Goal: Information Seeking & Learning: Learn about a topic

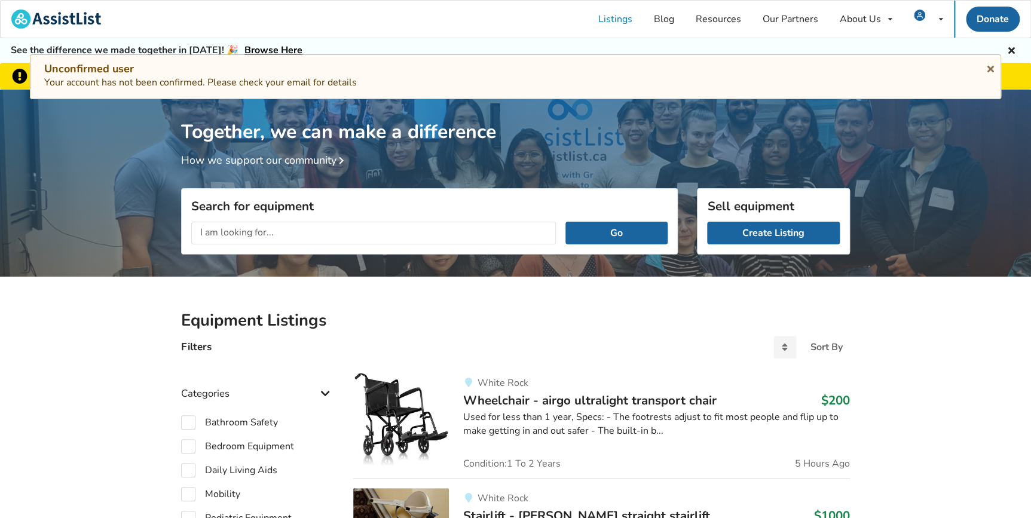
click at [617, 17] on link "Listings" at bounding box center [616, 19] width 56 height 37
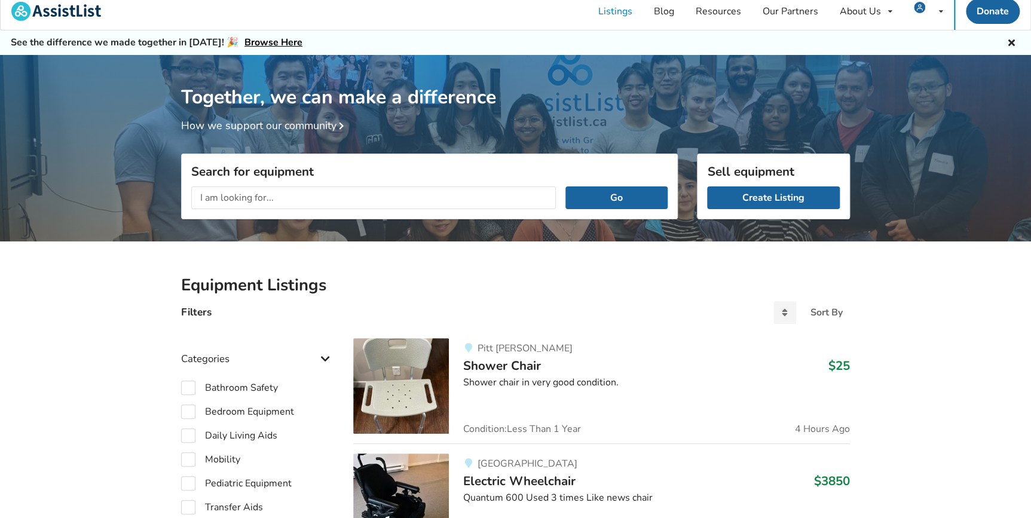
scroll to position [5, 0]
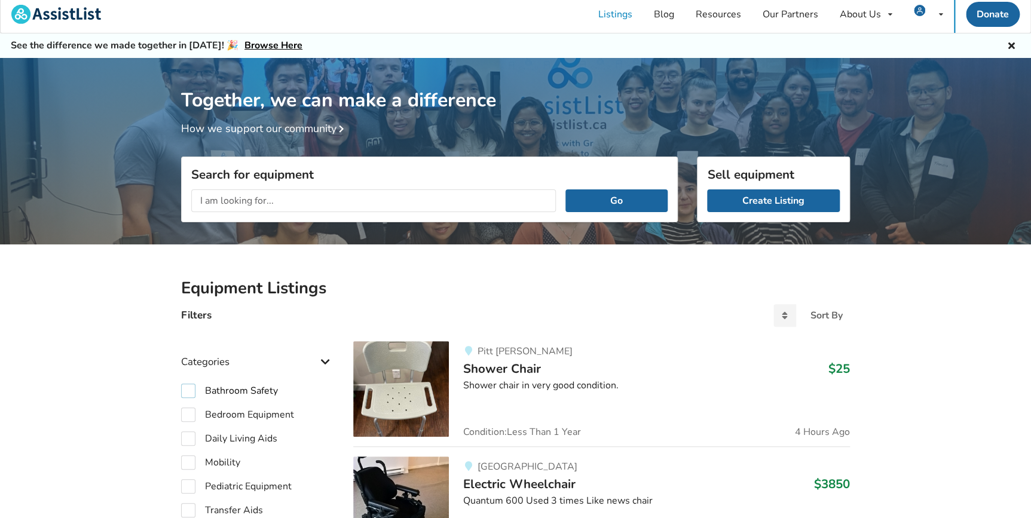
click at [187, 391] on label "Bathroom Safety" at bounding box center [229, 391] width 97 height 14
checkbox input "true"
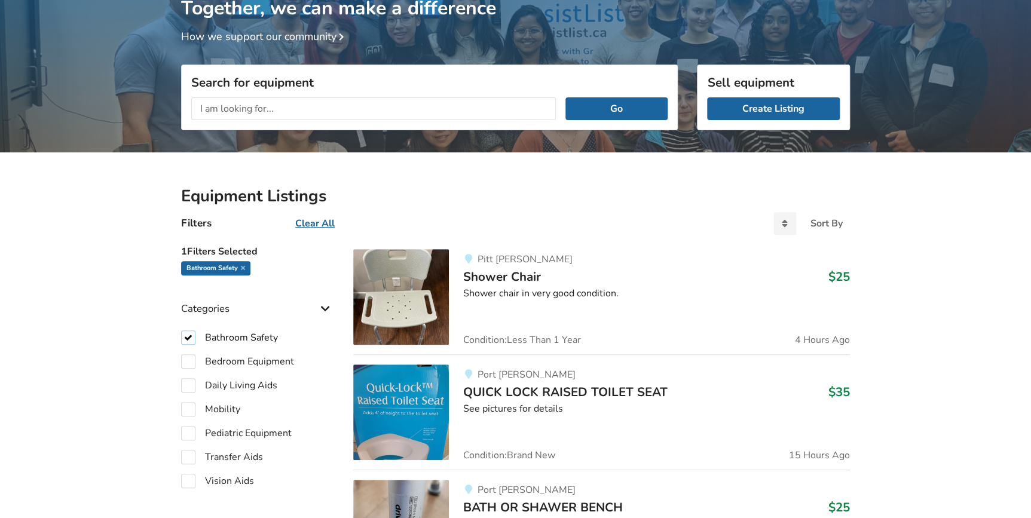
scroll to position [114, 0]
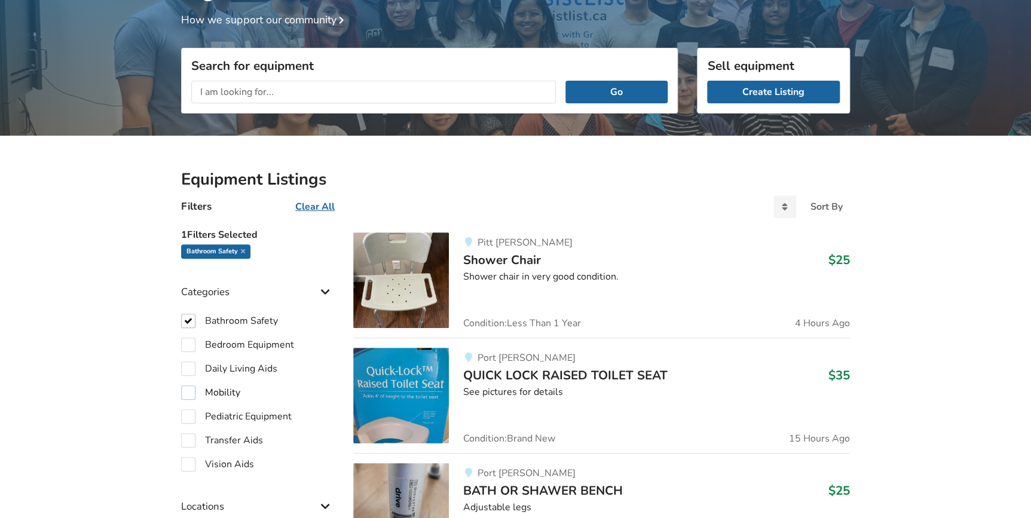
click at [186, 395] on label "Mobility" at bounding box center [210, 393] width 59 height 14
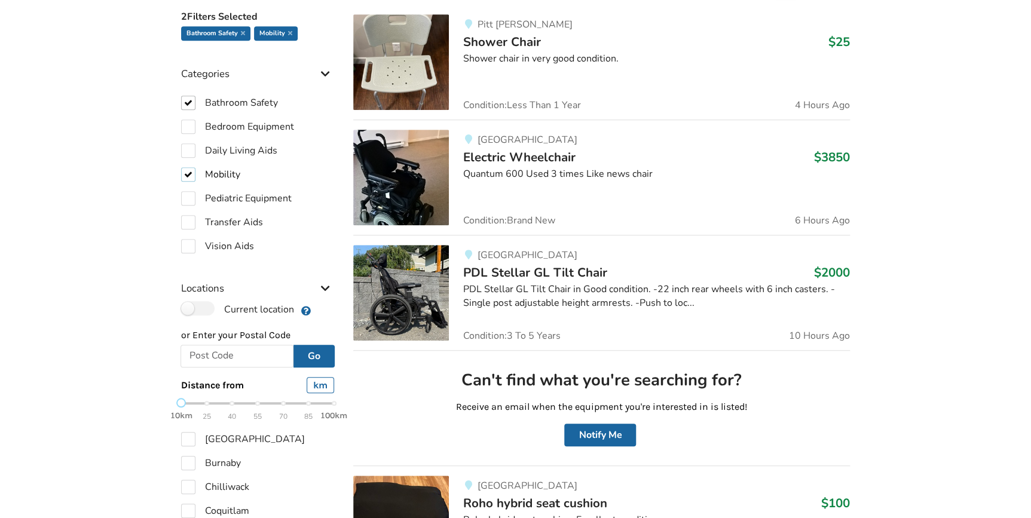
scroll to position [331, 0]
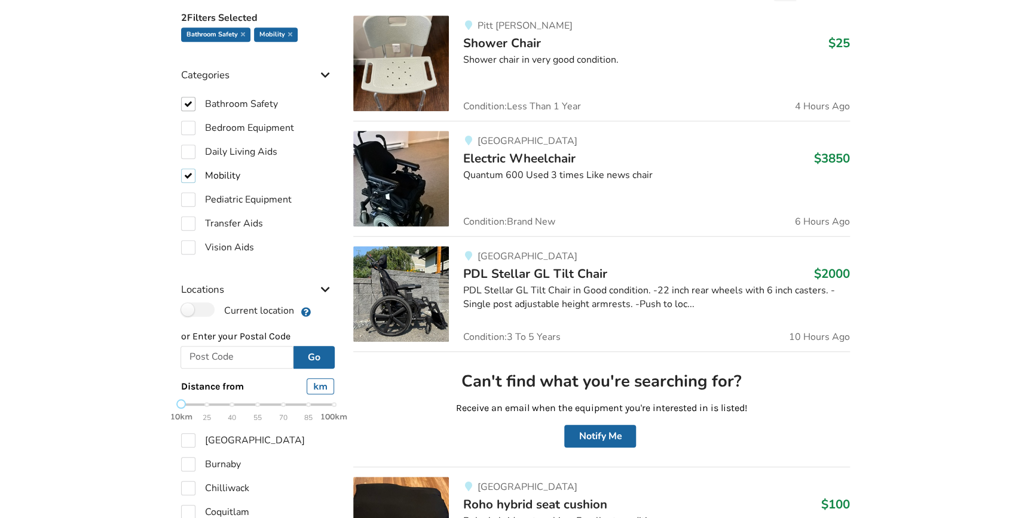
click at [184, 177] on label "Mobility" at bounding box center [210, 176] width 59 height 14
checkbox input "false"
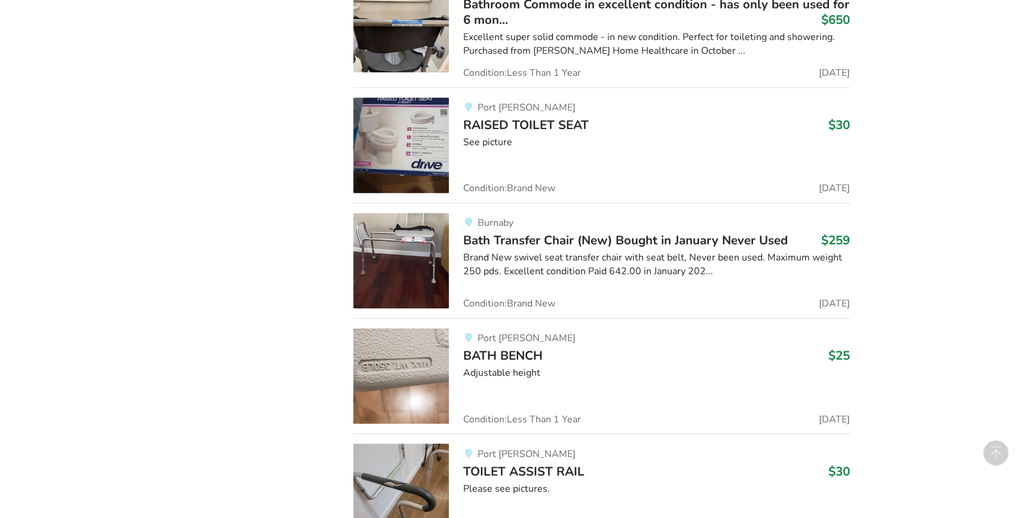
scroll to position [7554, 0]
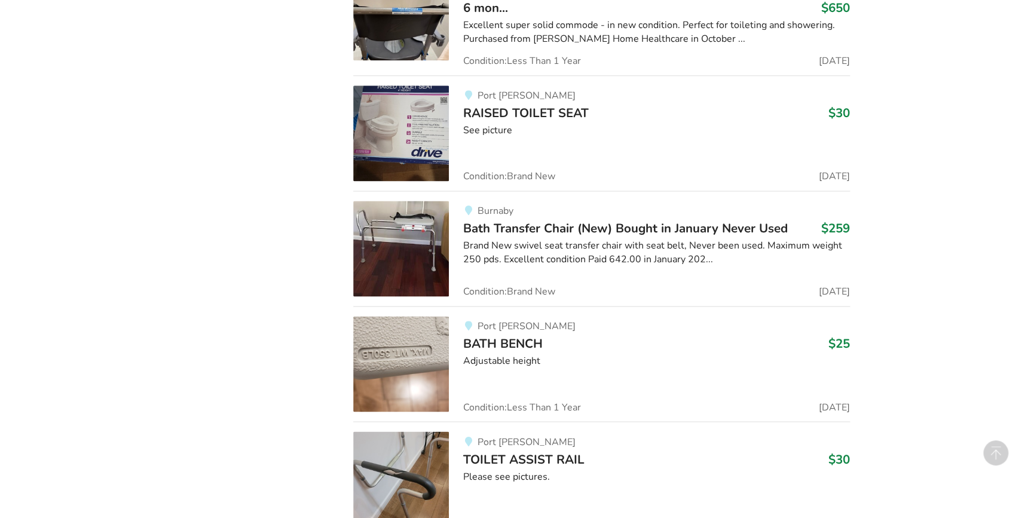
click at [545, 220] on span "Bath Transfer Chair (New) Bought in January Never Used" at bounding box center [625, 228] width 325 height 17
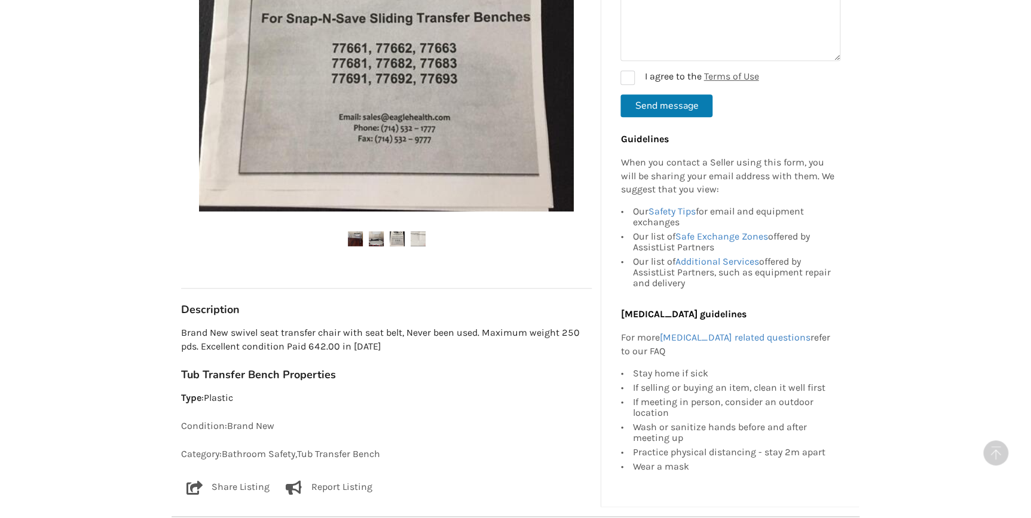
scroll to position [435, 0]
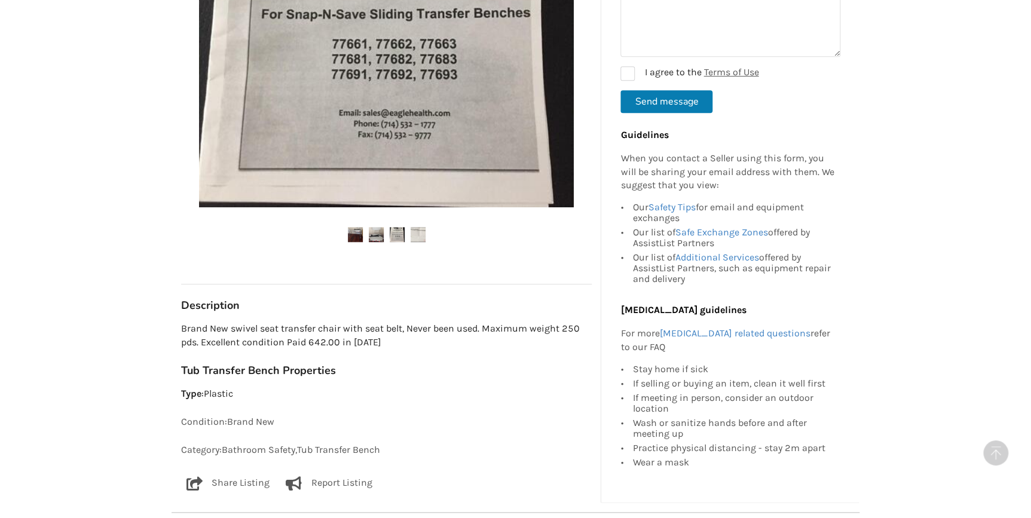
click at [374, 239] on img at bounding box center [376, 234] width 15 height 15
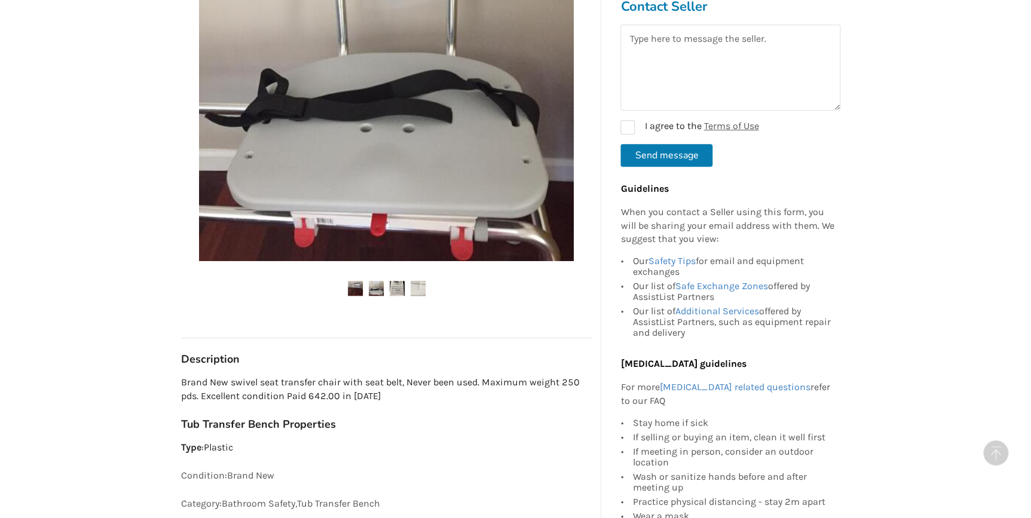
scroll to position [380, 0]
click at [395, 286] on img at bounding box center [397, 289] width 15 height 15
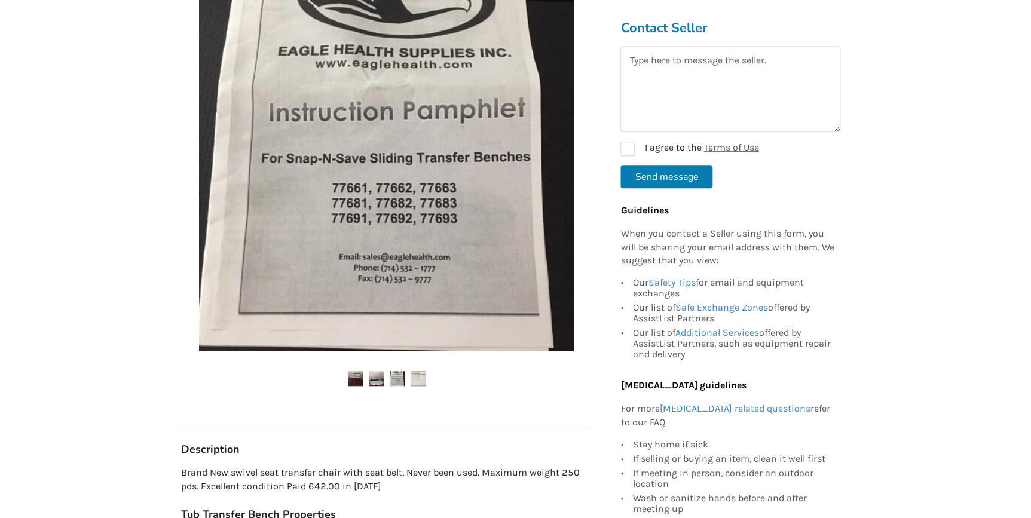
scroll to position [271, 0]
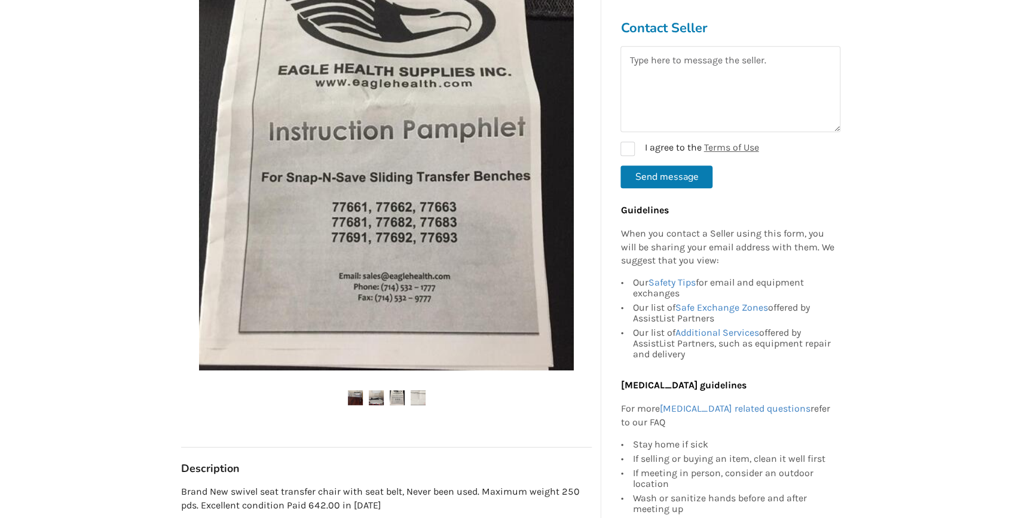
click at [416, 395] on img at bounding box center [418, 397] width 15 height 15
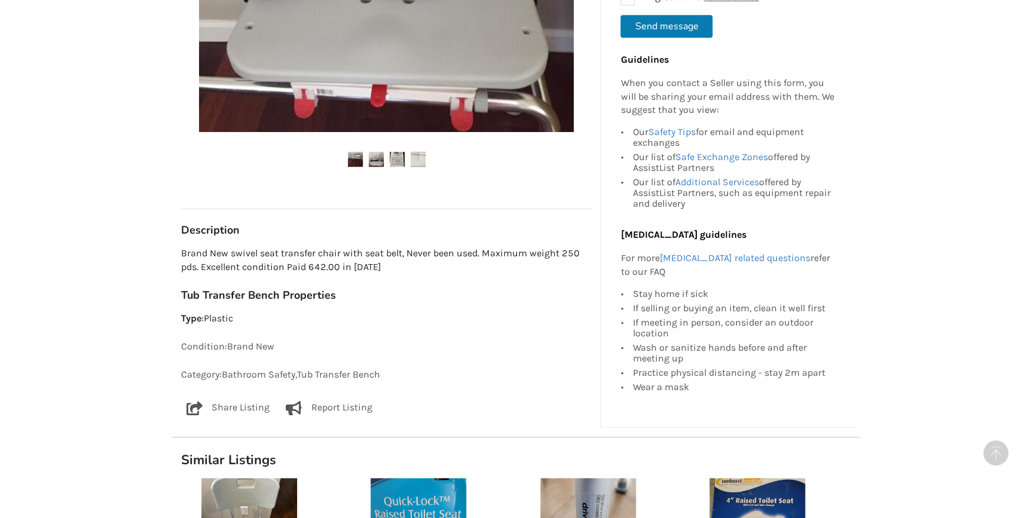
scroll to position [489, 0]
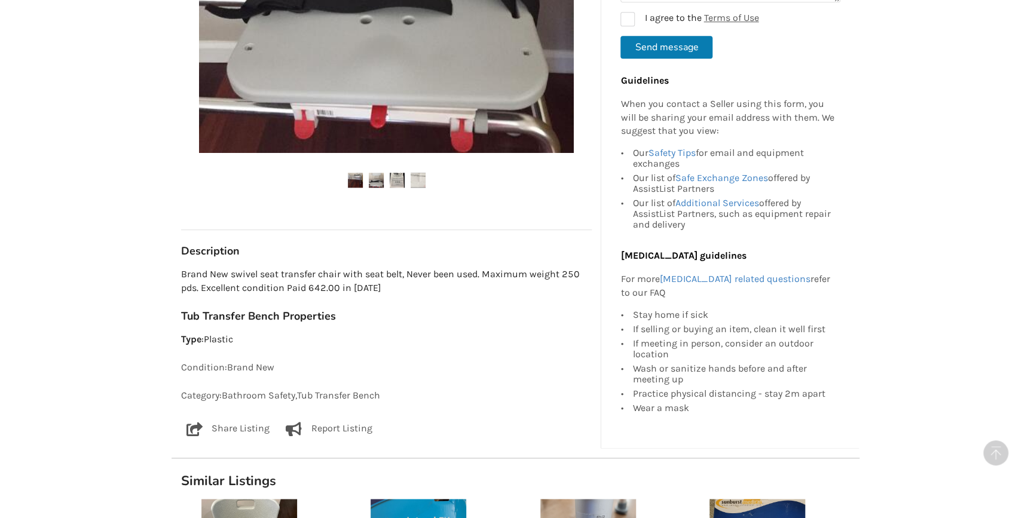
click at [375, 185] on img at bounding box center [376, 180] width 15 height 15
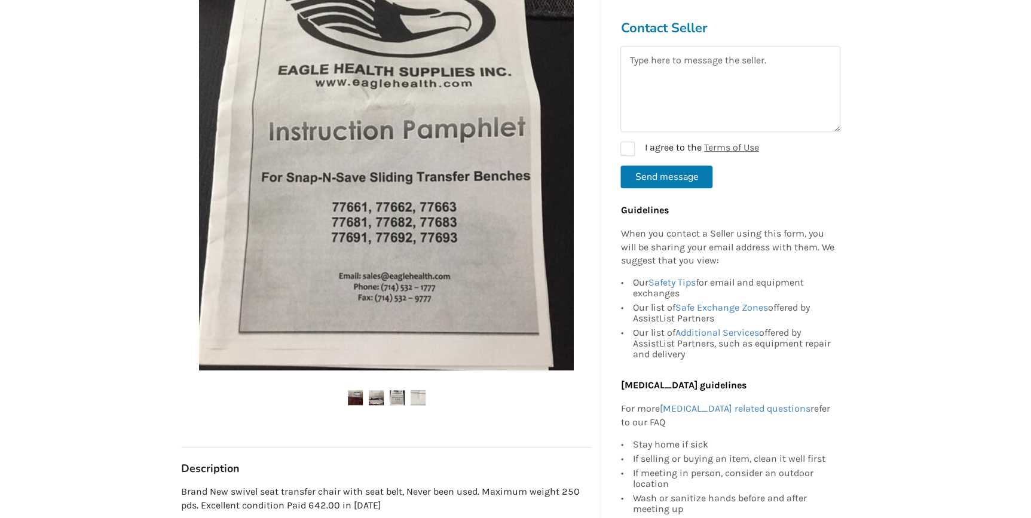
scroll to position [217, 0]
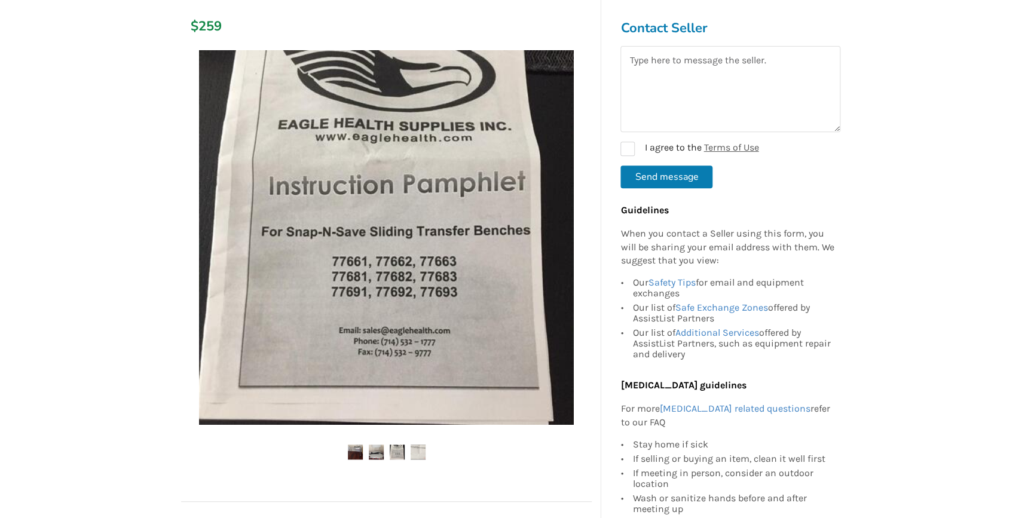
click at [405, 446] on ul at bounding box center [386, 453] width 411 height 16
click at [426, 448] on ul at bounding box center [386, 453] width 411 height 16
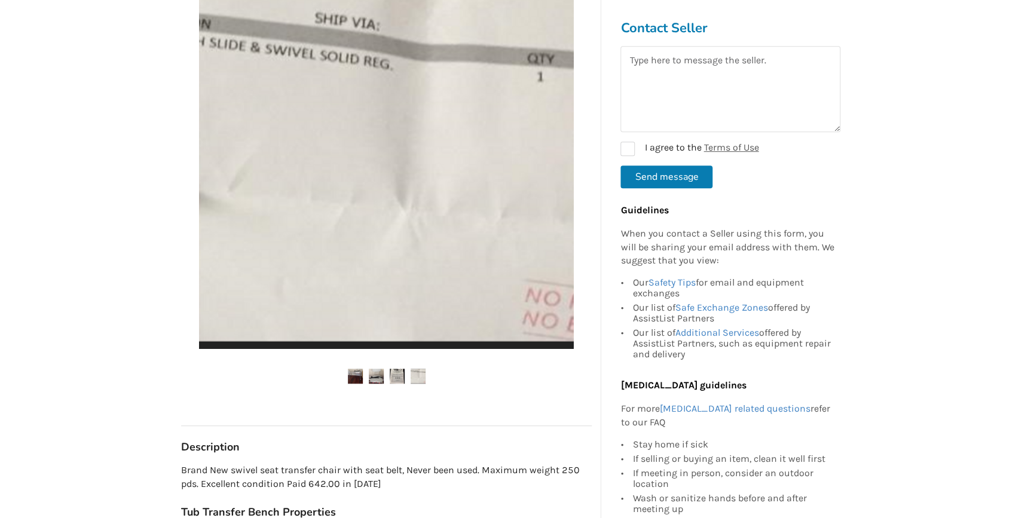
scroll to position [326, 0]
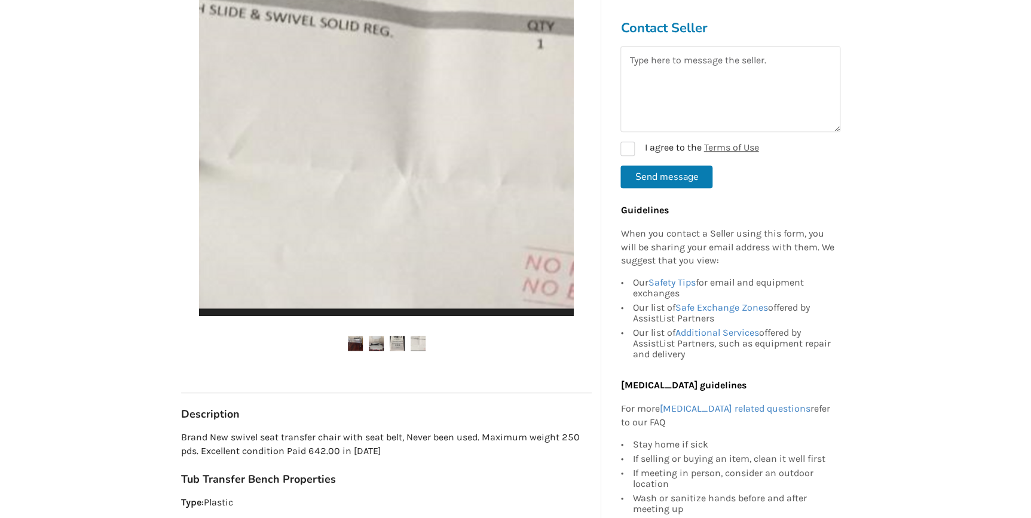
click at [396, 341] on img at bounding box center [397, 343] width 15 height 15
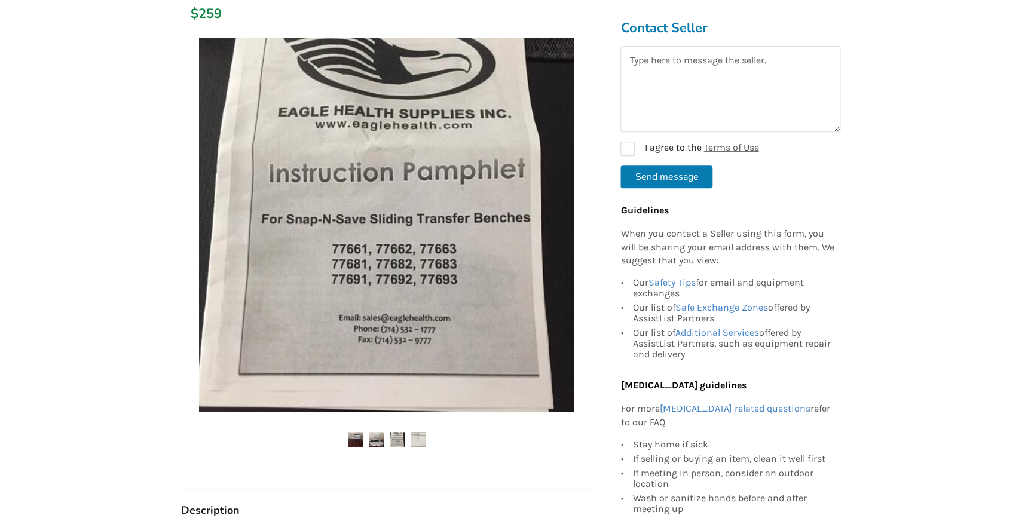
scroll to position [163, 0]
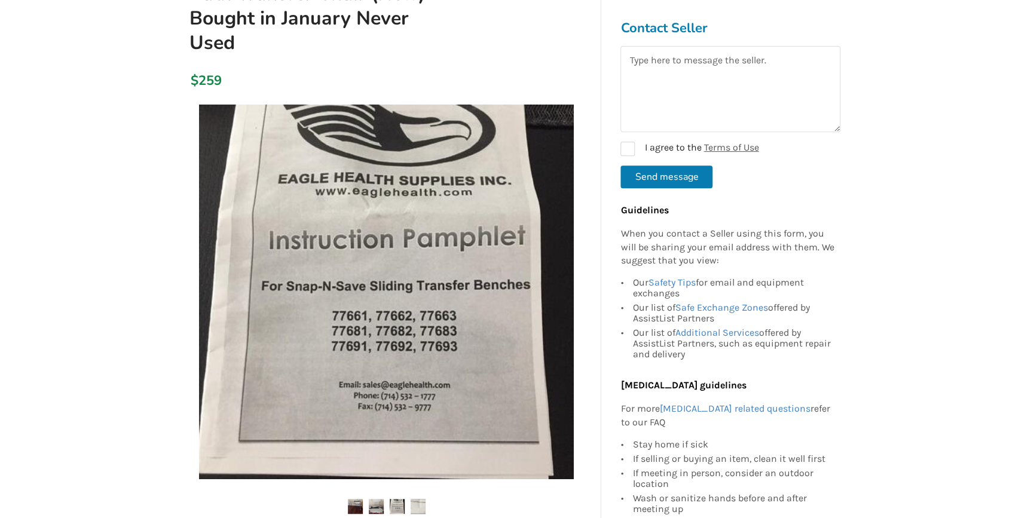
click at [377, 502] on img at bounding box center [376, 506] width 15 height 15
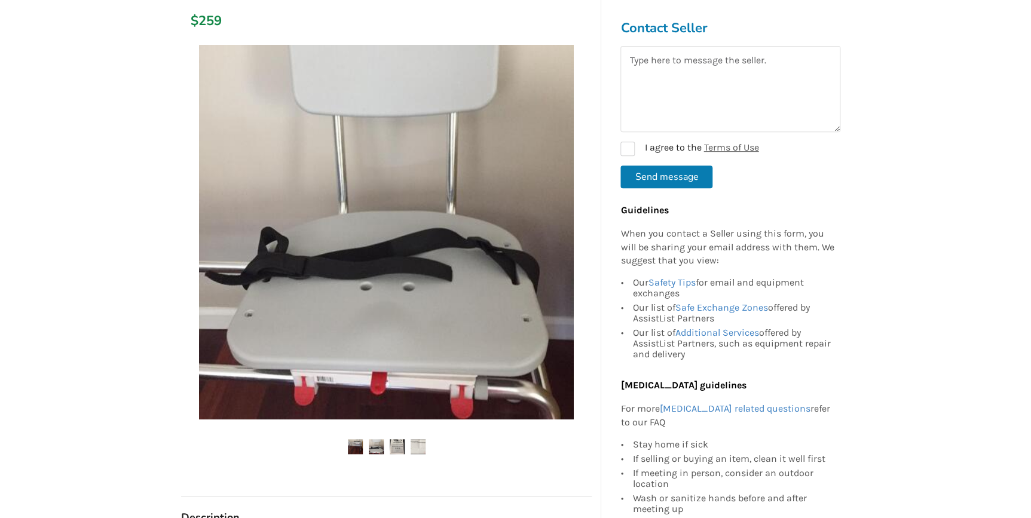
scroll to position [271, 0]
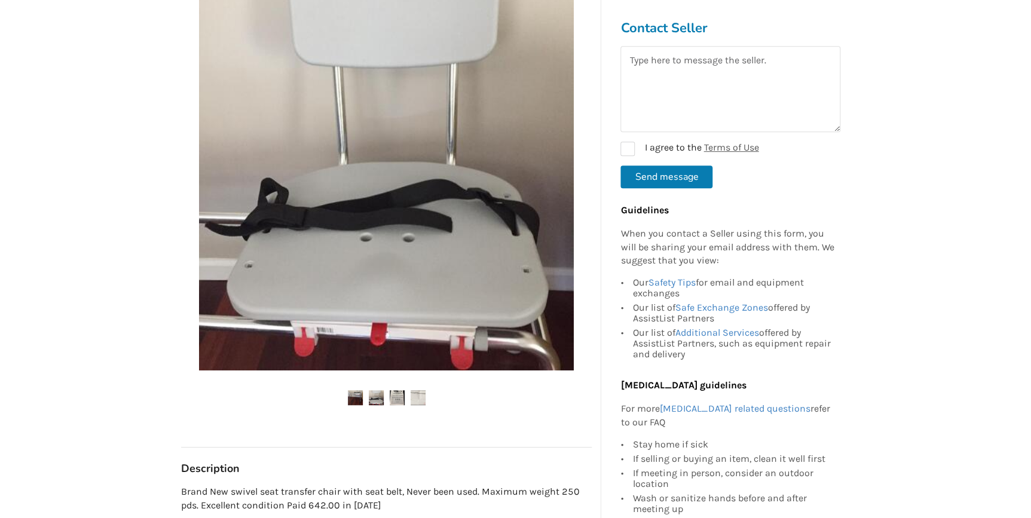
click at [350, 392] on img at bounding box center [355, 397] width 15 height 15
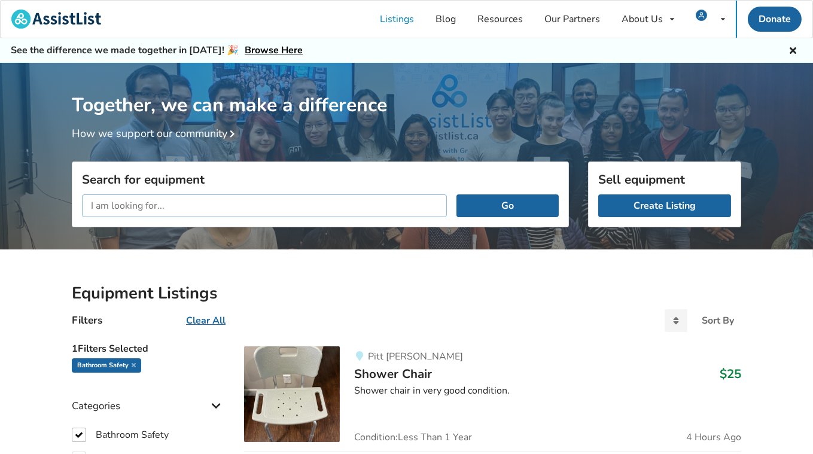
click at [151, 203] on input "text" at bounding box center [264, 205] width 365 height 23
click at [456, 194] on button "Go" at bounding box center [507, 205] width 102 height 23
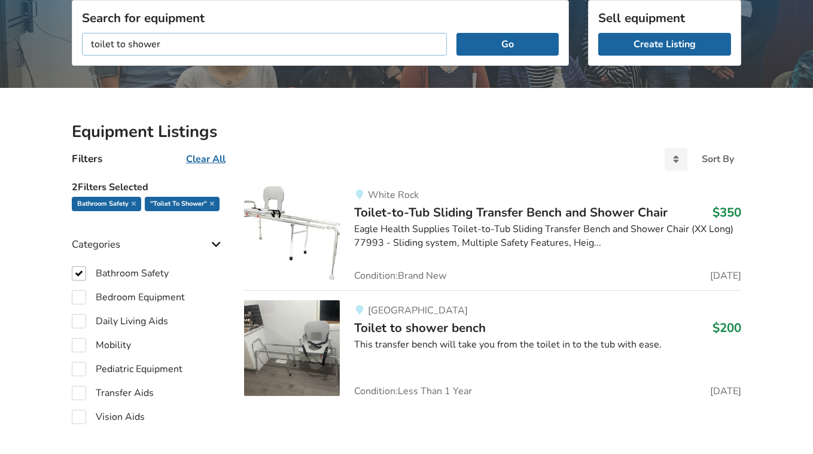
scroll to position [163, 0]
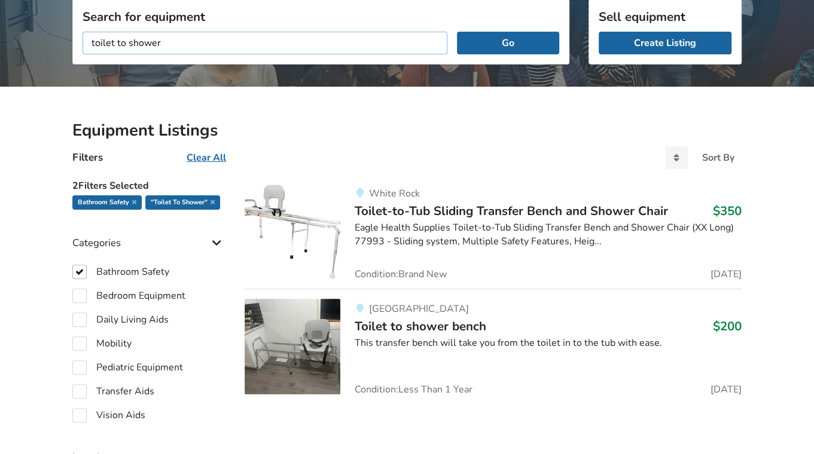
drag, startPoint x: 202, startPoint y: 40, endPoint x: 57, endPoint y: 42, distance: 144.1
type input "hydroglyde"
click at [457, 32] on button "Go" at bounding box center [508, 43] width 102 height 23
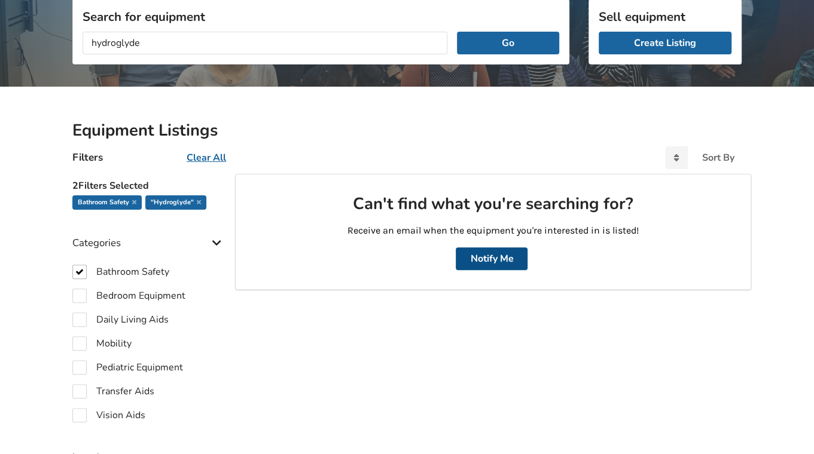
click at [477, 260] on button "Notify Me" at bounding box center [492, 259] width 72 height 23
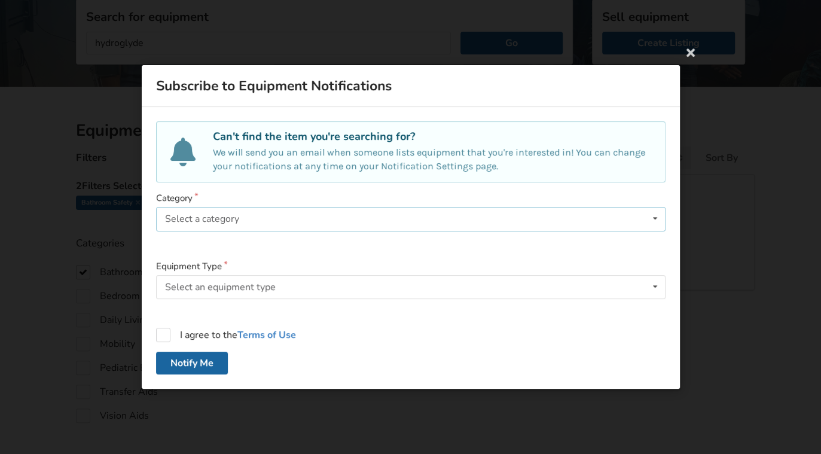
click at [244, 221] on div "Select a category Bathroom Safety Bedroom Equipment Daily Living Aids Mobility …" at bounding box center [410, 219] width 509 height 24
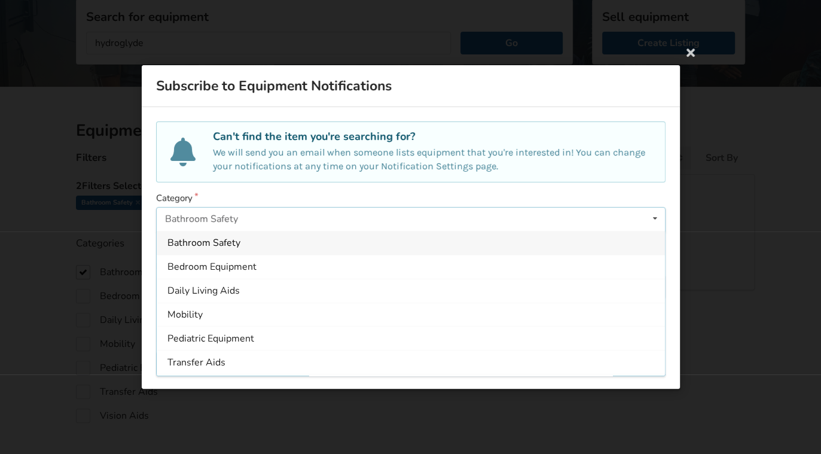
click at [240, 245] on div "Bathroom Safety" at bounding box center [411, 243] width 508 height 24
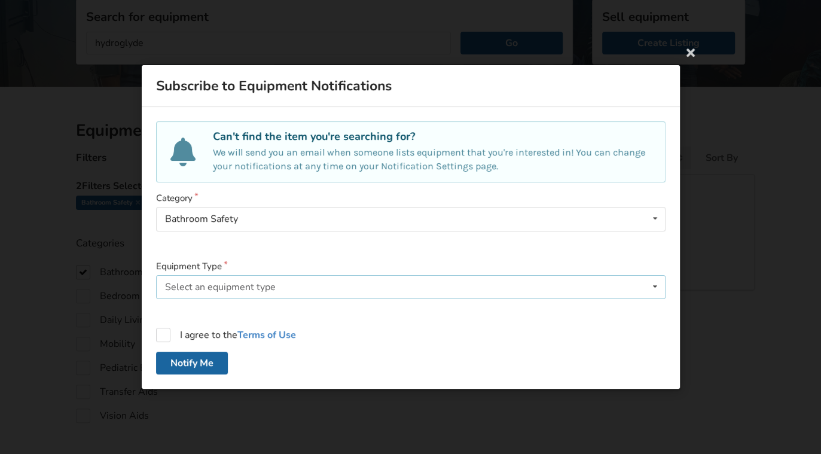
click at [236, 283] on div "Select an equipment type" at bounding box center [220, 287] width 111 height 10
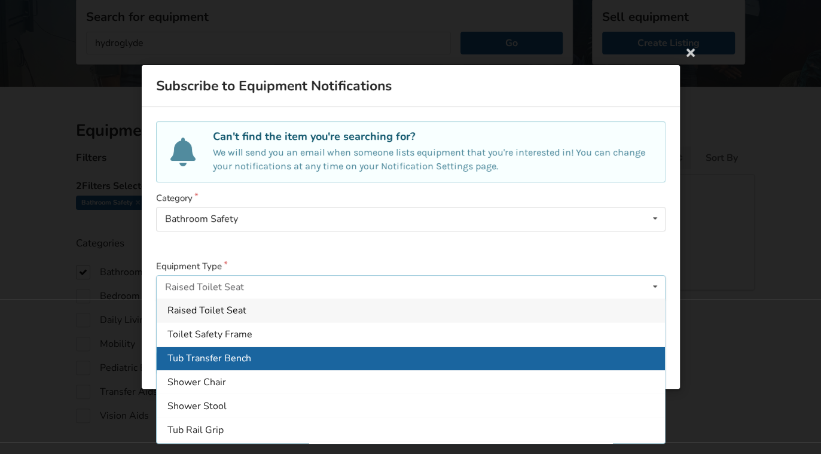
click at [231, 360] on span "Tub Transfer Bench" at bounding box center [209, 358] width 84 height 13
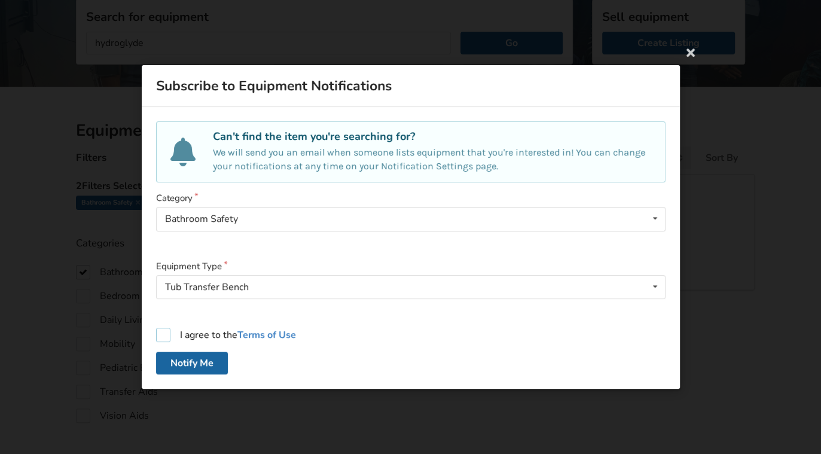
drag, startPoint x: 164, startPoint y: 334, endPoint x: 168, endPoint y: 341, distance: 7.8
click at [163, 335] on label "I agree to the Terms of Use" at bounding box center [226, 335] width 140 height 14
checkbox input "true"
click at [184, 362] on button "Notify Me" at bounding box center [192, 363] width 72 height 23
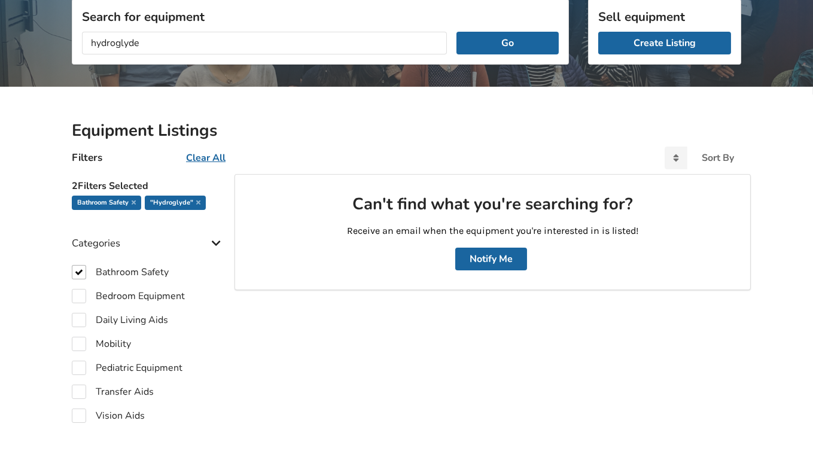
scroll to position [203, 0]
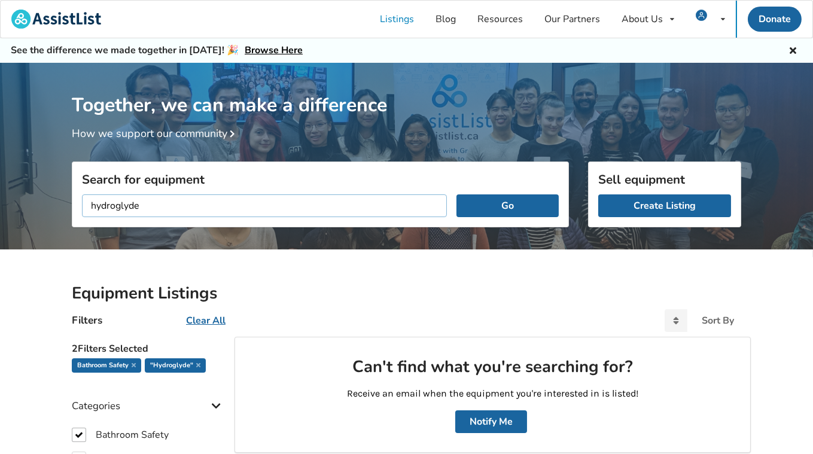
drag, startPoint x: 196, startPoint y: 205, endPoint x: 53, endPoint y: 194, distance: 143.3
click at [456, 194] on button "Go" at bounding box center [507, 205] width 102 height 23
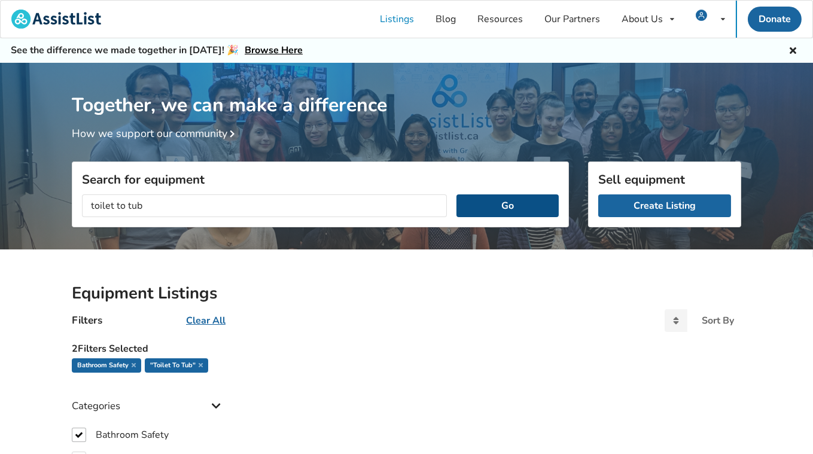
click at [498, 203] on button "Go" at bounding box center [507, 205] width 102 height 23
click at [493, 206] on button "Go" at bounding box center [507, 205] width 102 height 23
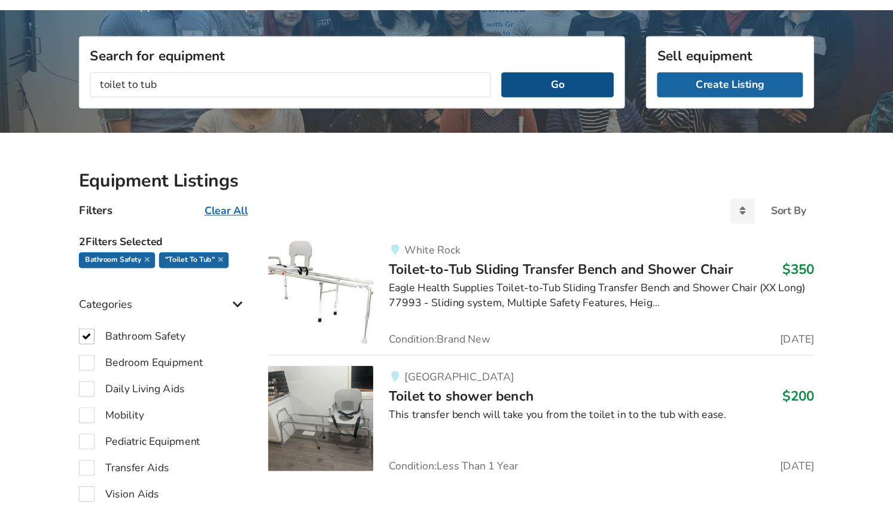
scroll to position [163, 0]
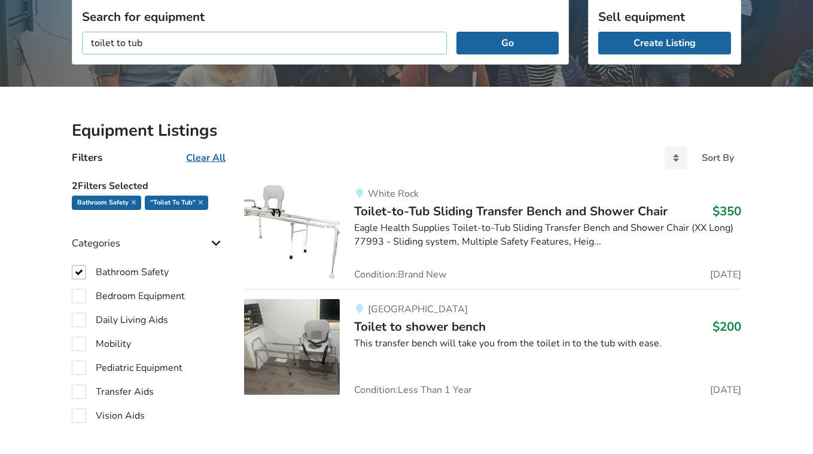
drag, startPoint x: 147, startPoint y: 45, endPoint x: 45, endPoint y: 35, distance: 102.2
type input "swivel"
click at [456, 32] on button "Go" at bounding box center [507, 43] width 102 height 23
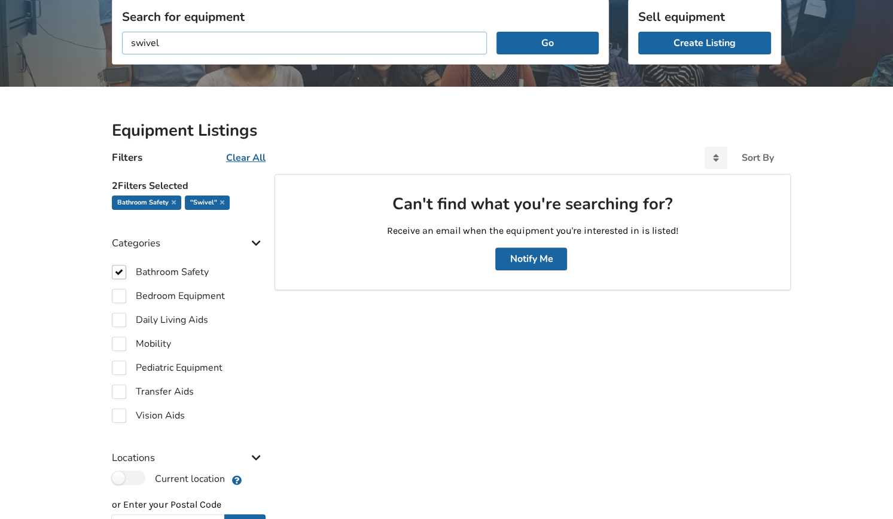
drag, startPoint x: 189, startPoint y: 43, endPoint x: 99, endPoint y: 45, distance: 89.7
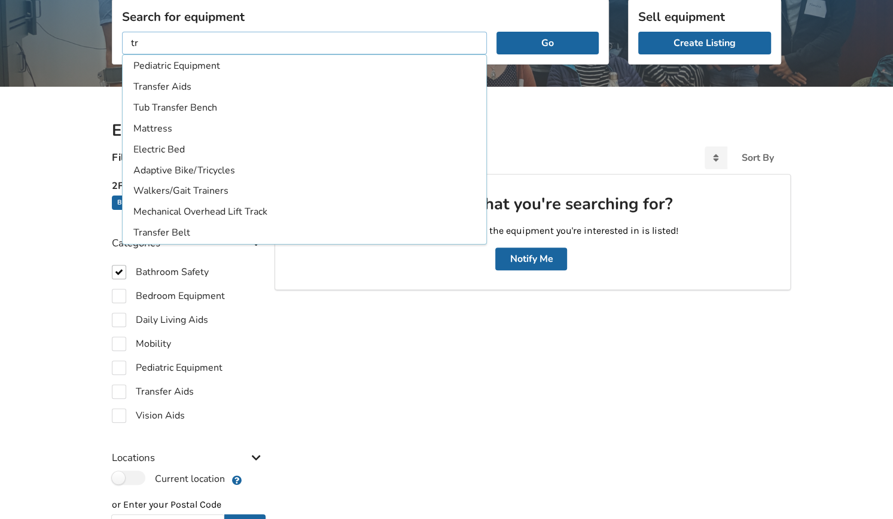
type input "t"
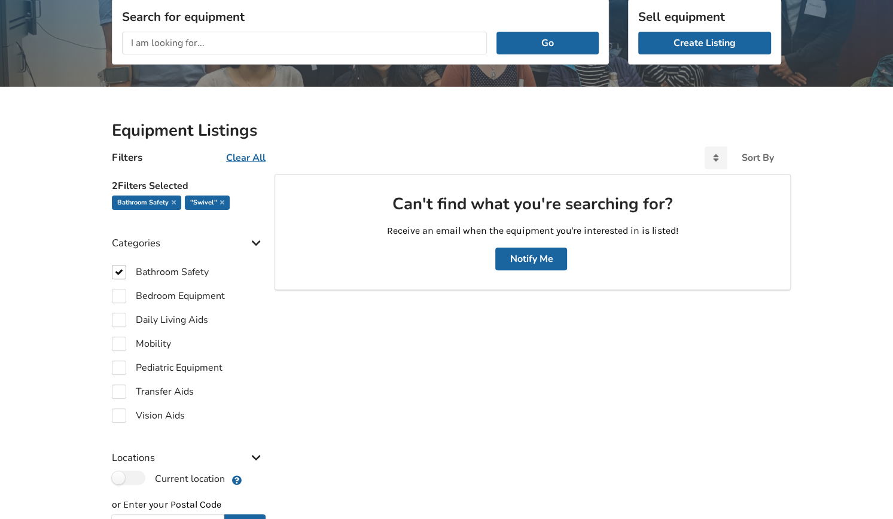
click at [225, 202] on div ""swivel"" at bounding box center [207, 203] width 45 height 14
click at [221, 201] on icon at bounding box center [222, 202] width 4 height 6
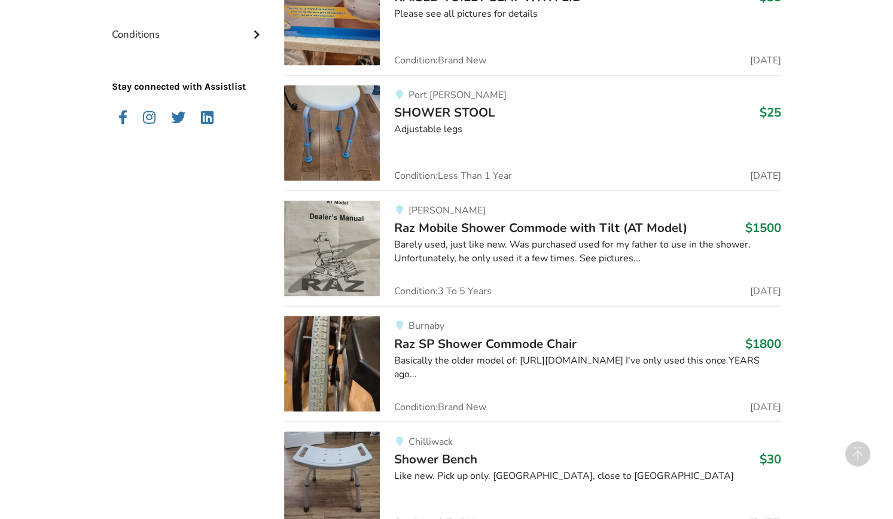
scroll to position [1304, 0]
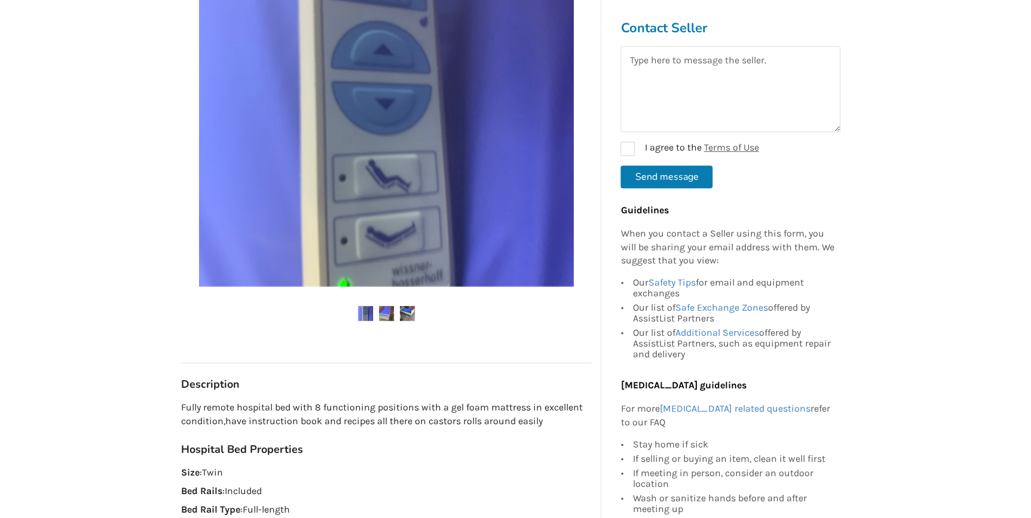
scroll to position [326, 0]
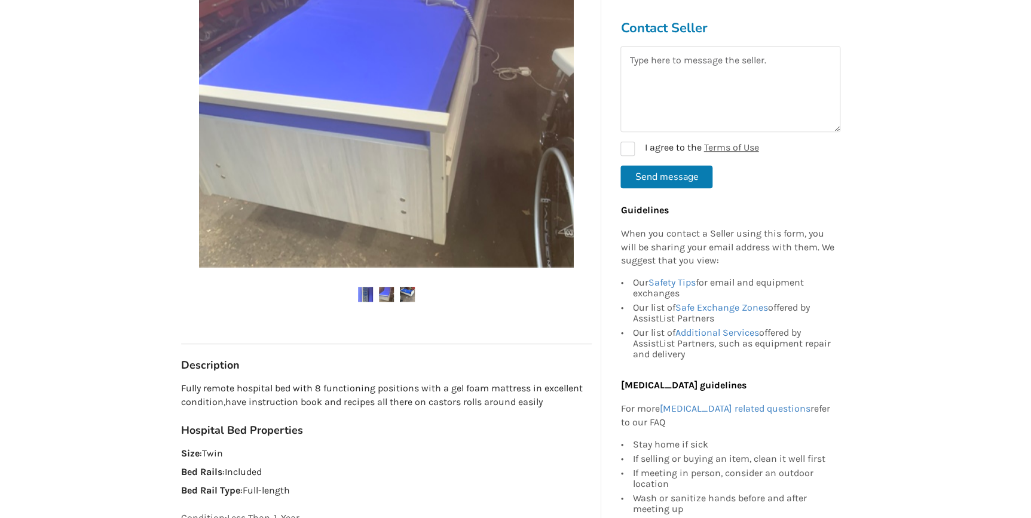
click at [383, 295] on img at bounding box center [386, 294] width 15 height 15
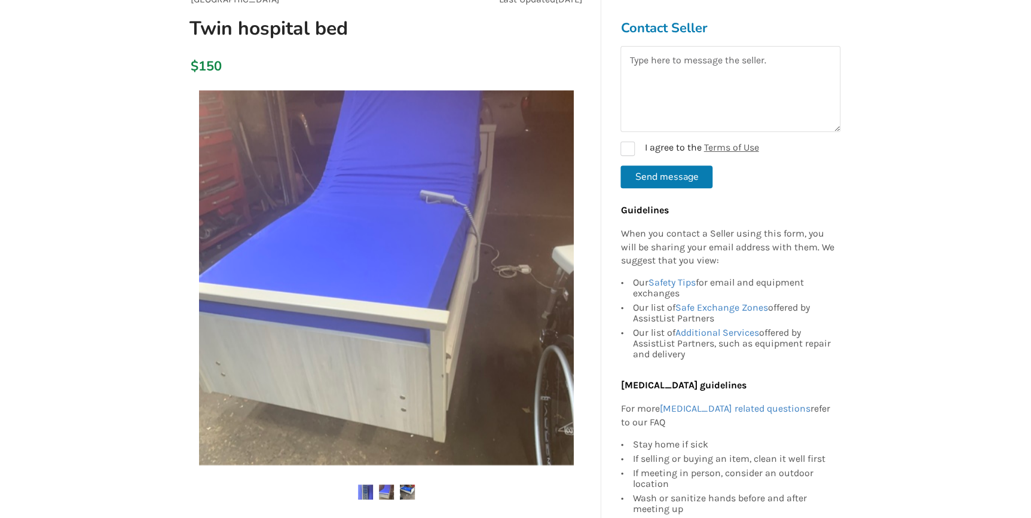
scroll to position [108, 0]
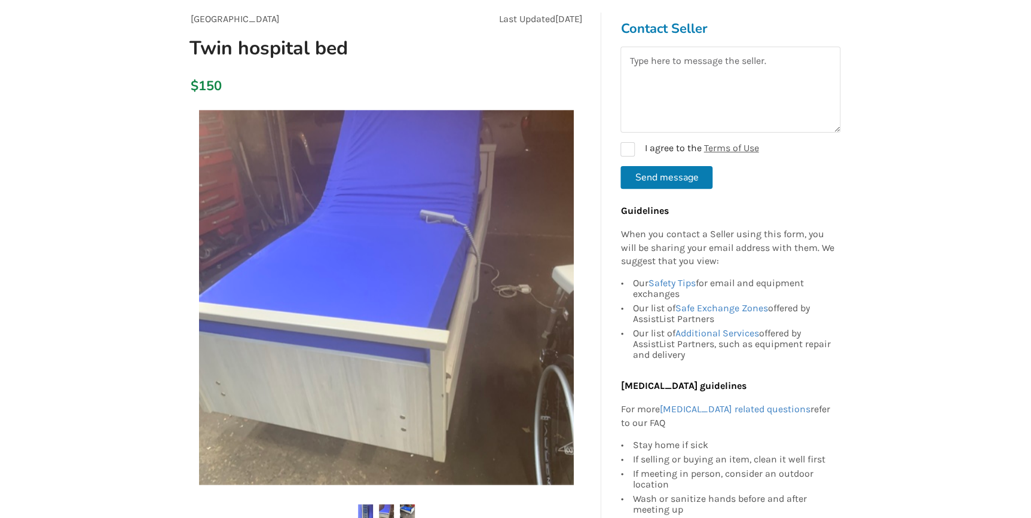
click at [411, 508] on img at bounding box center [407, 512] width 15 height 15
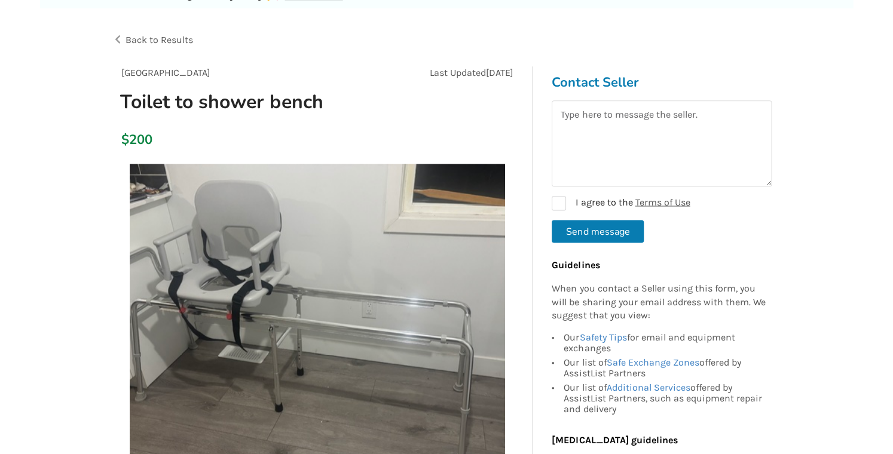
scroll to position [54, 0]
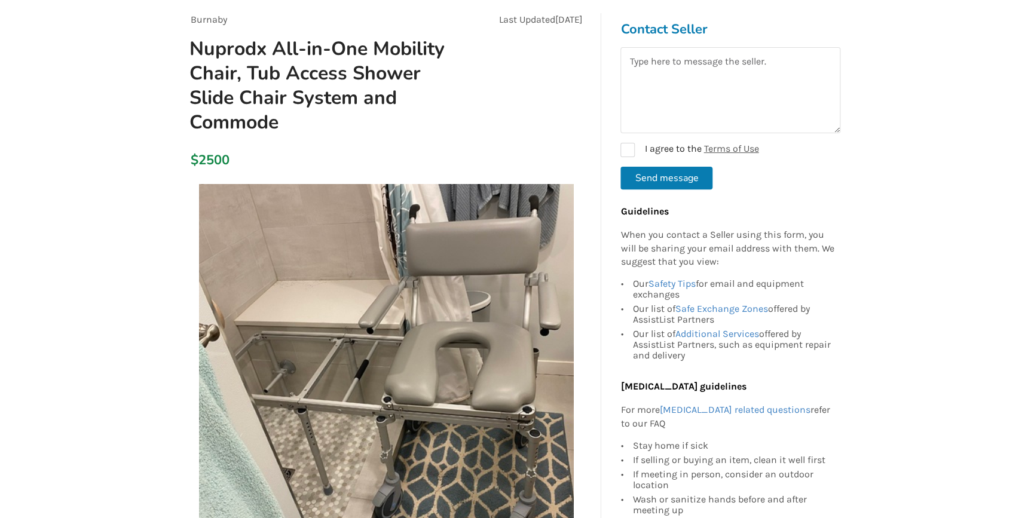
scroll to position [108, 0]
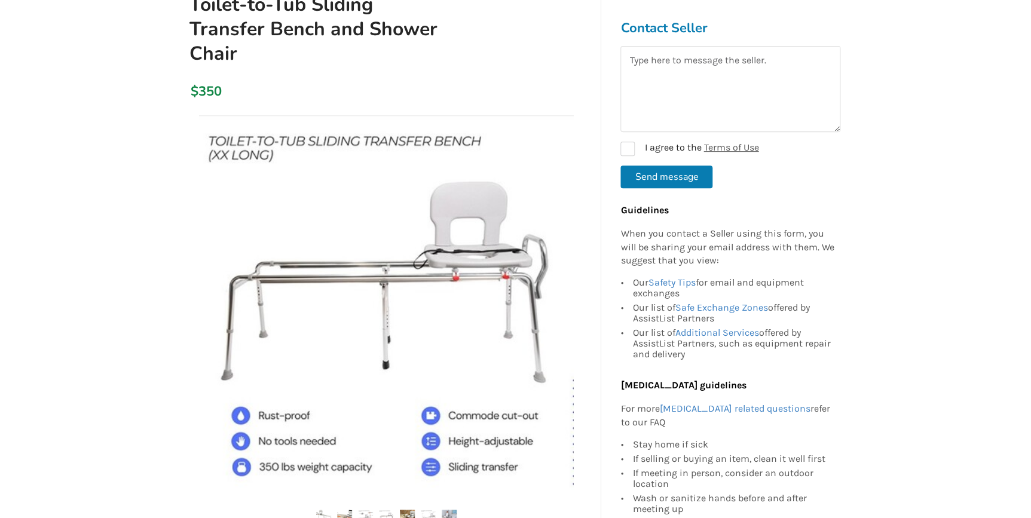
scroll to position [163, 0]
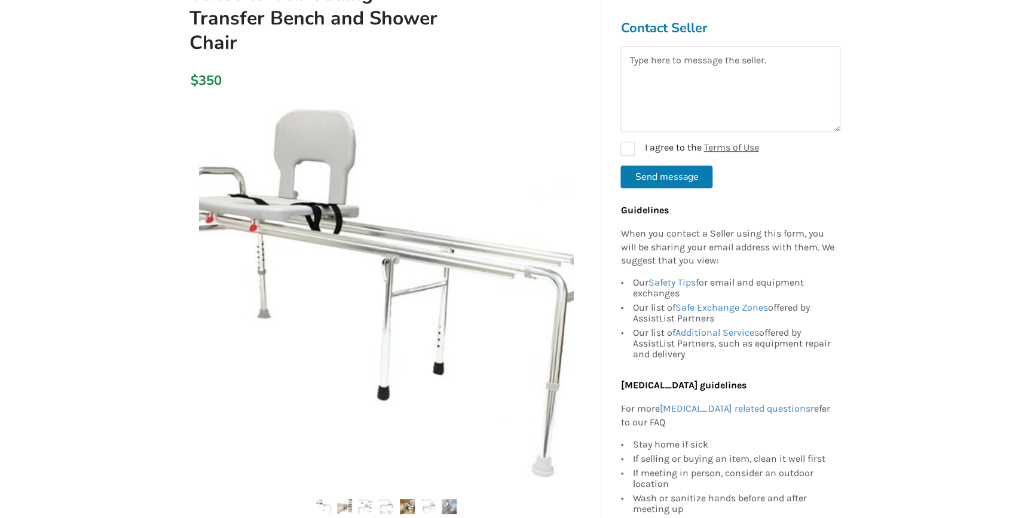
click at [355, 499] on ul at bounding box center [386, 507] width 411 height 16
click at [384, 499] on img at bounding box center [386, 506] width 15 height 15
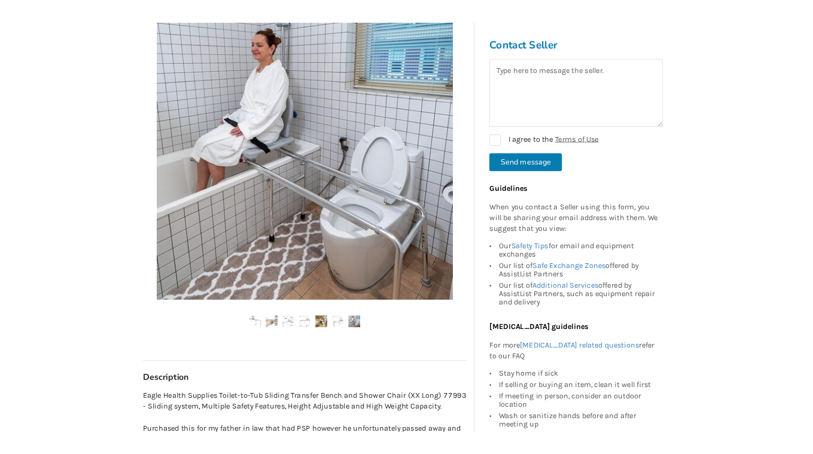
scroll to position [271, 0]
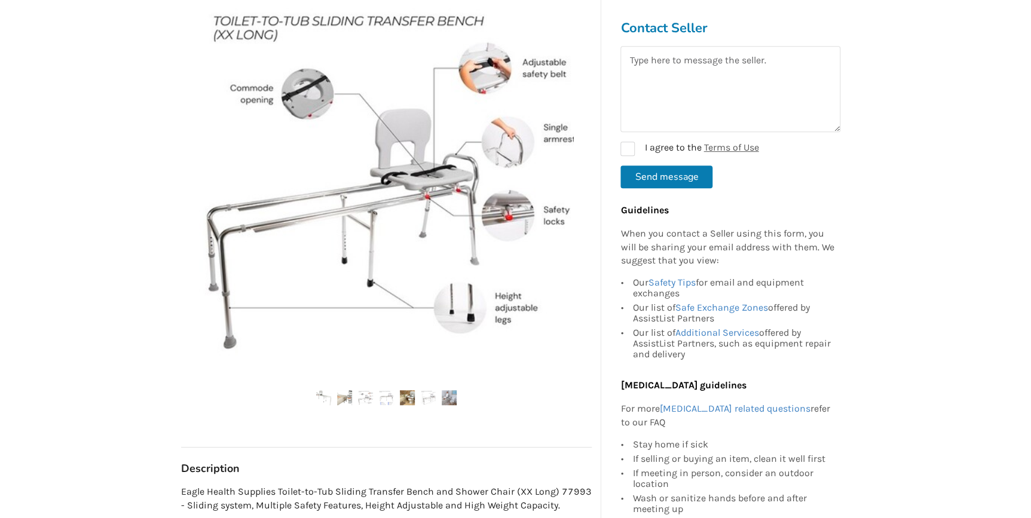
click at [300, 69] on img at bounding box center [386, 183] width 375 height 375
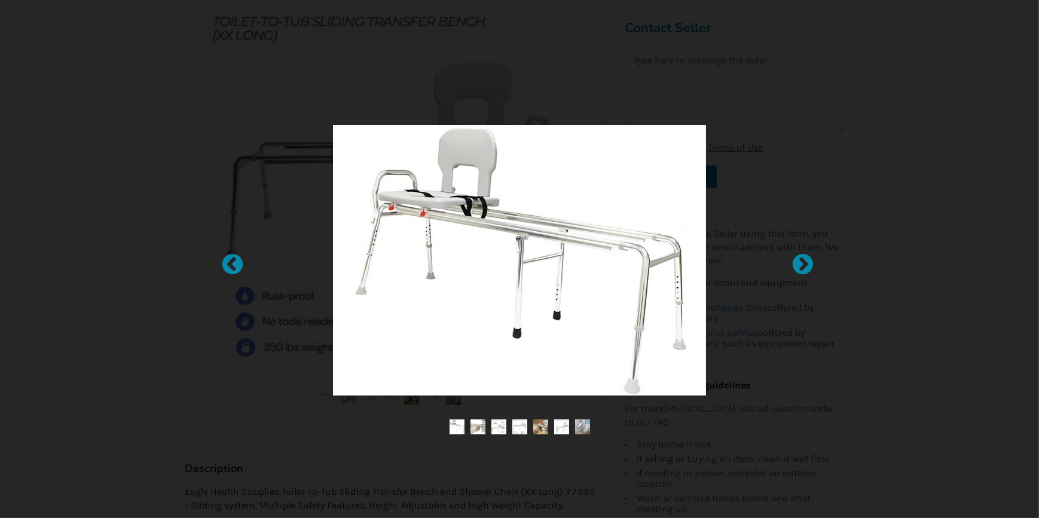
click at [479, 422] on img at bounding box center [478, 427] width 15 height 15
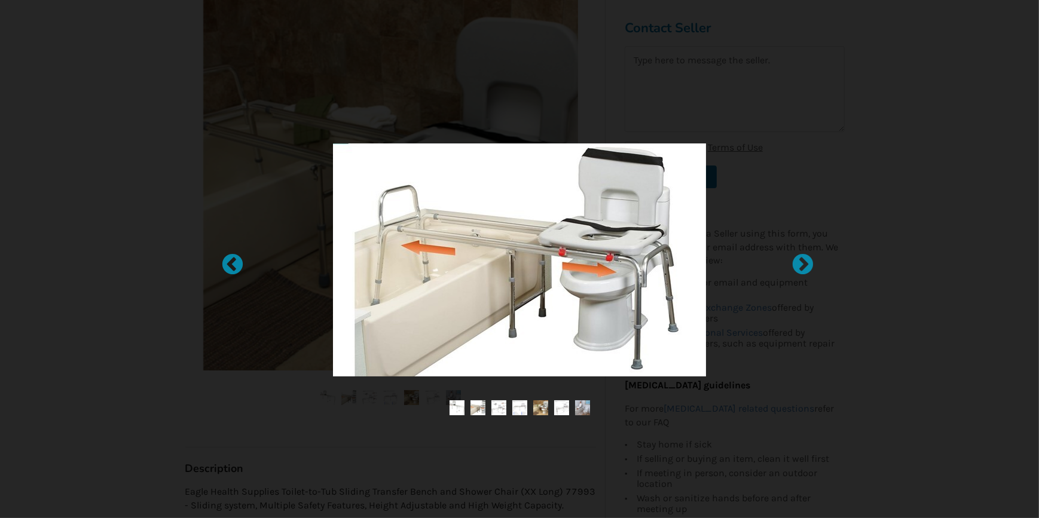
click at [502, 407] on img at bounding box center [499, 408] width 15 height 15
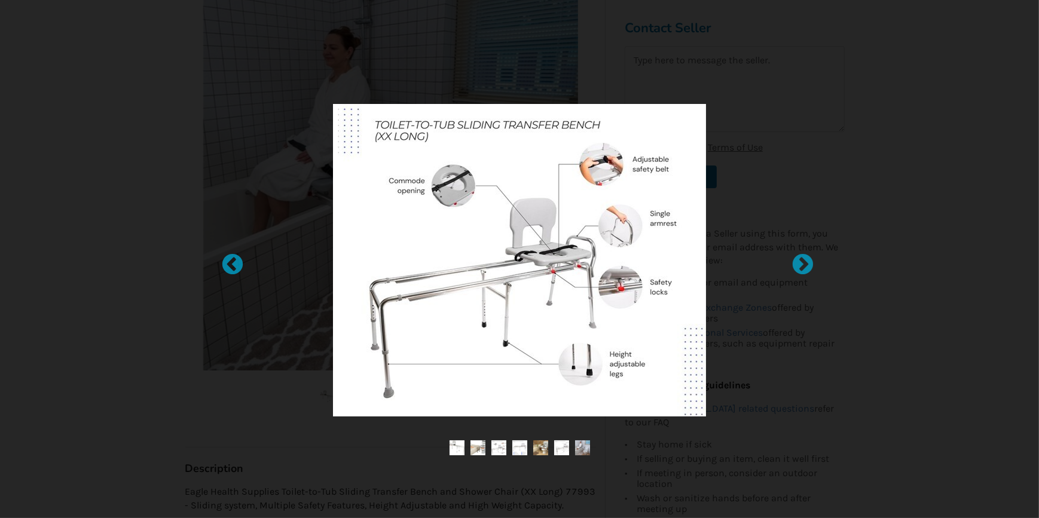
click at [518, 448] on img at bounding box center [519, 448] width 15 height 15
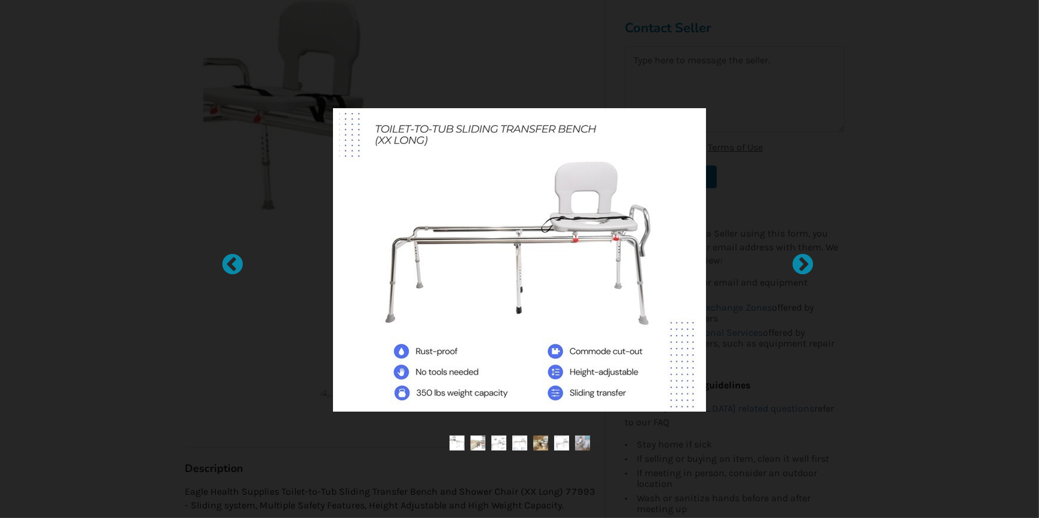
click at [541, 447] on img at bounding box center [540, 443] width 15 height 15
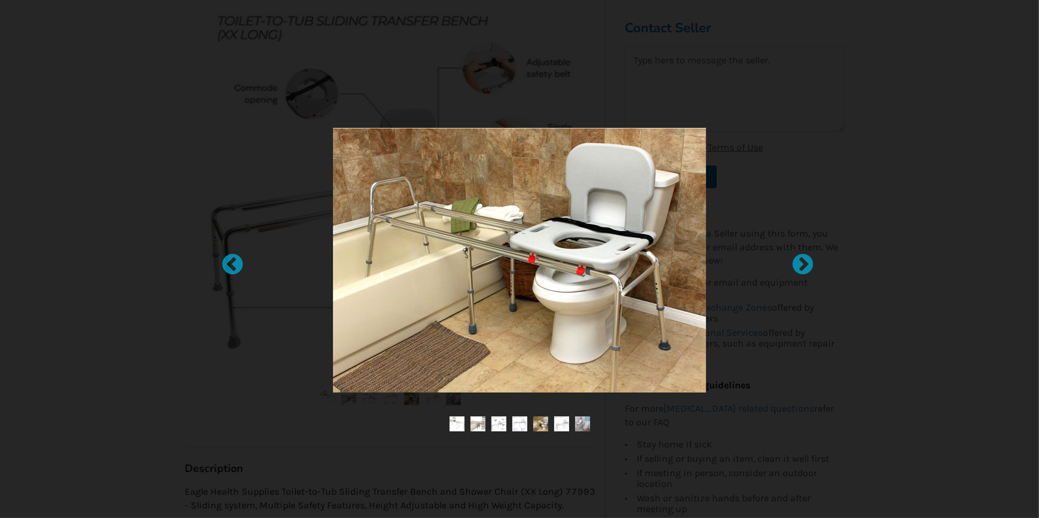
click at [565, 425] on img at bounding box center [561, 424] width 15 height 15
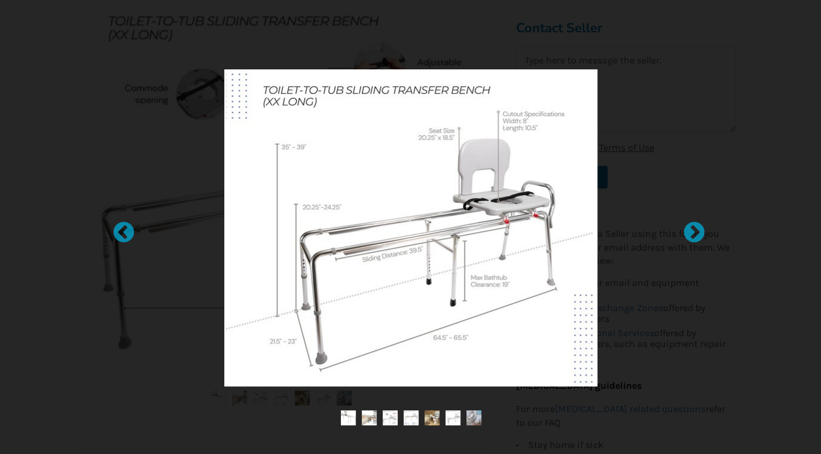
click at [57, 164] on div at bounding box center [410, 227] width 821 height 454
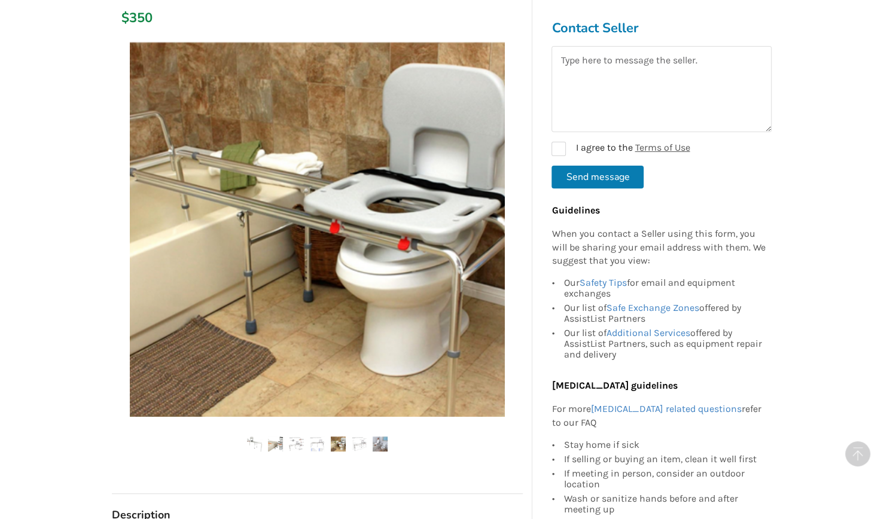
scroll to position [217, 0]
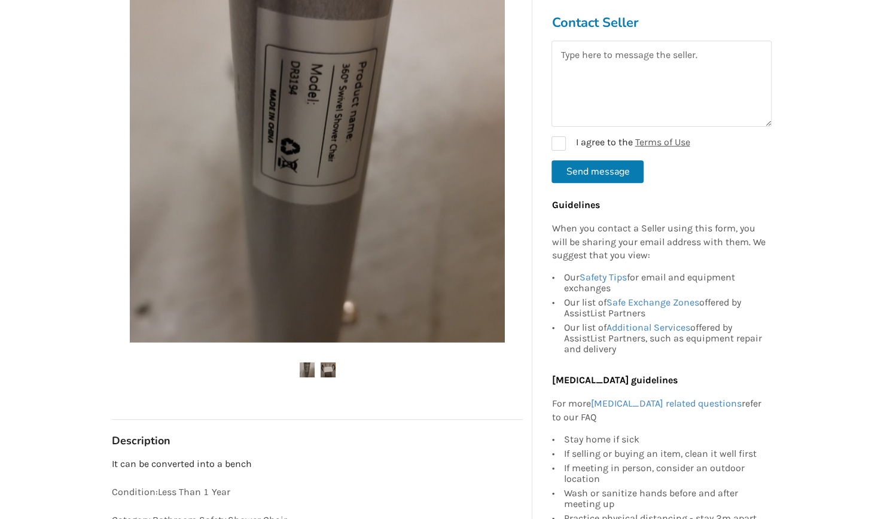
scroll to position [271, 0]
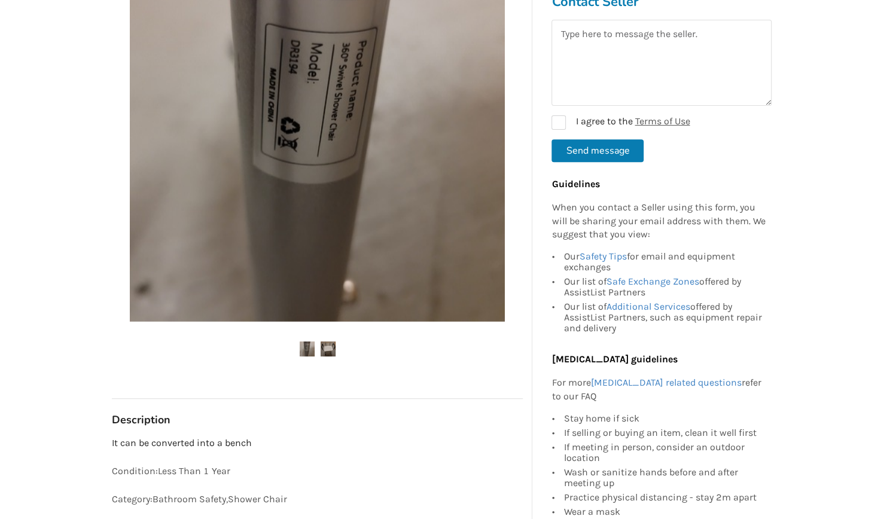
click at [328, 346] on img at bounding box center [328, 348] width 15 height 15
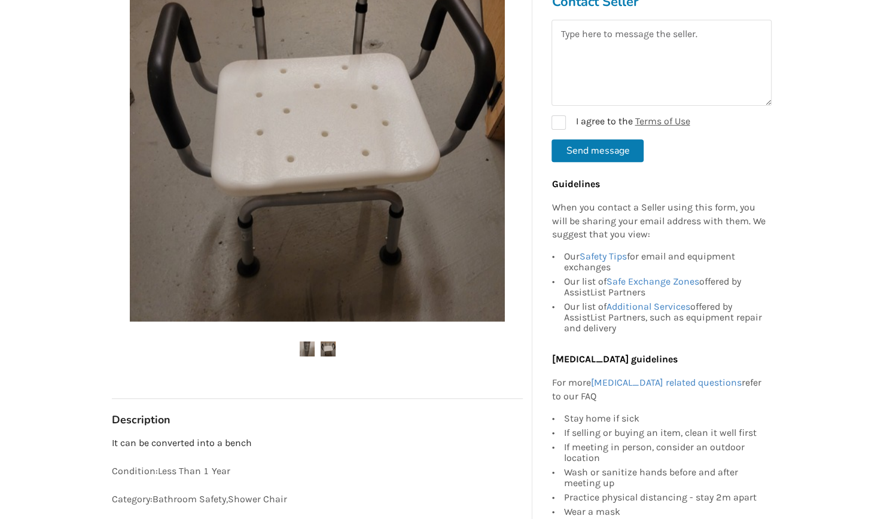
click at [304, 347] on img at bounding box center [307, 348] width 15 height 15
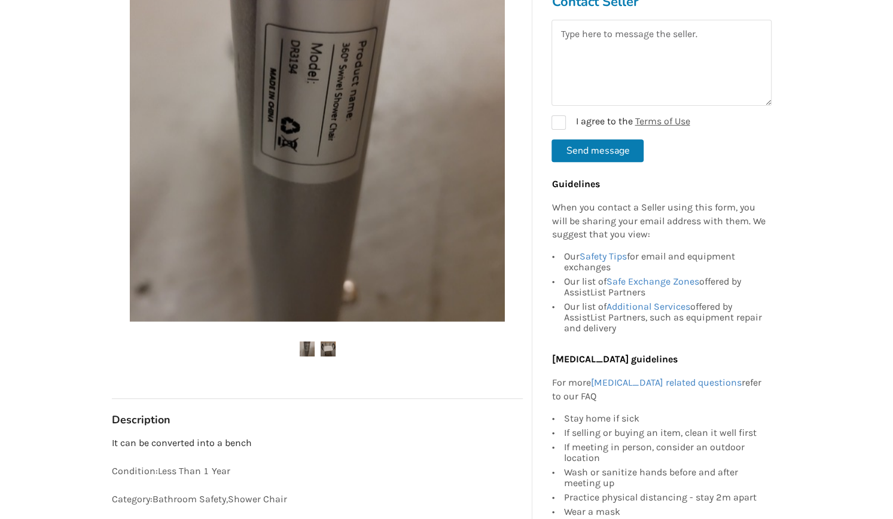
click at [321, 347] on img at bounding box center [328, 348] width 15 height 15
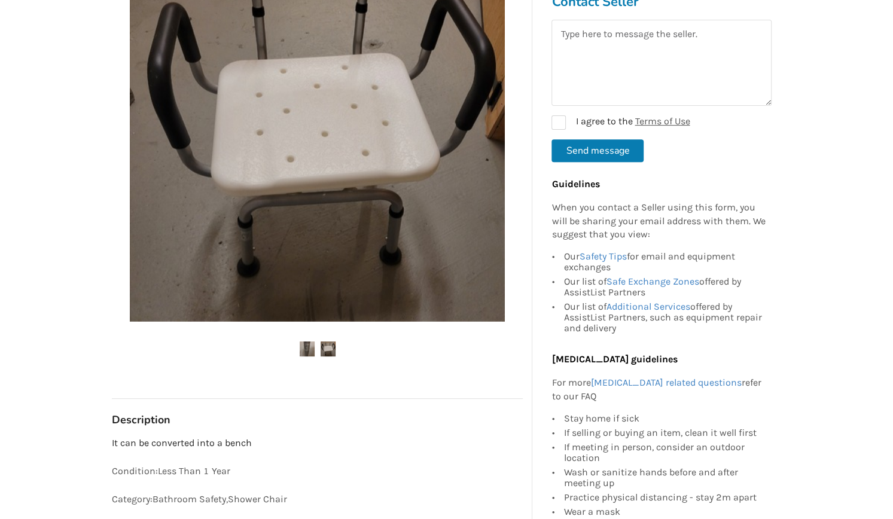
click at [307, 352] on img at bounding box center [307, 348] width 15 height 15
click at [307, 351] on img at bounding box center [307, 348] width 15 height 15
click at [306, 347] on img at bounding box center [307, 348] width 15 height 15
click at [306, 346] on img at bounding box center [307, 348] width 15 height 15
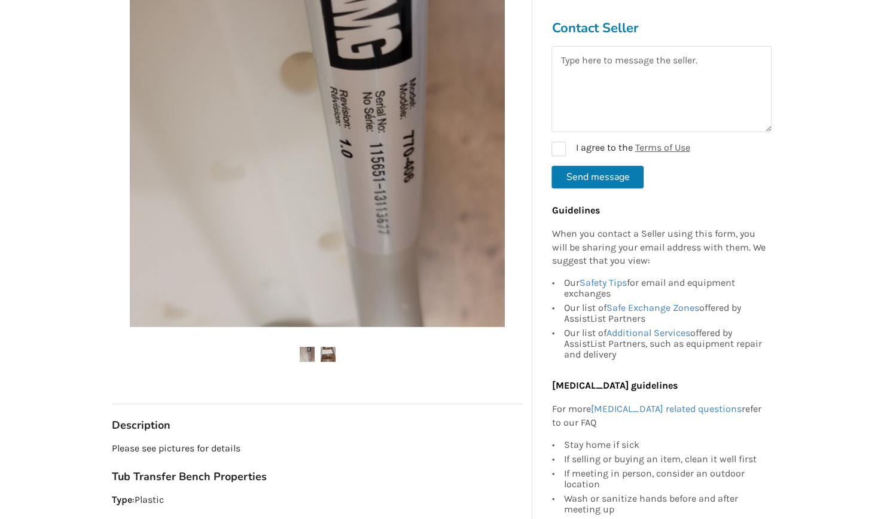
scroll to position [271, 0]
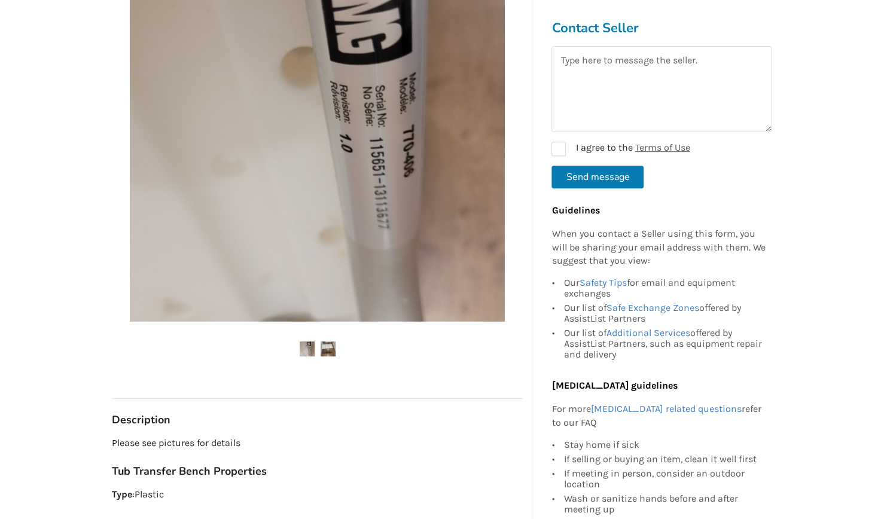
click at [329, 346] on img at bounding box center [328, 348] width 15 height 15
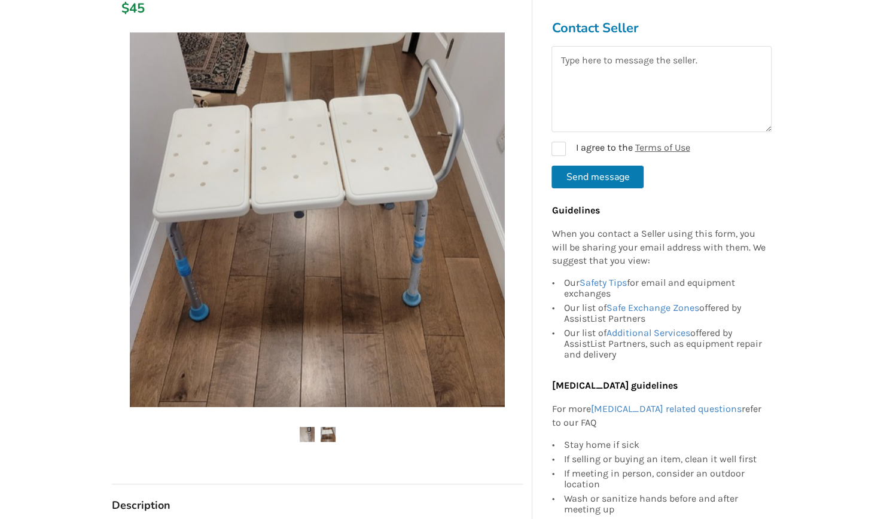
scroll to position [163, 0]
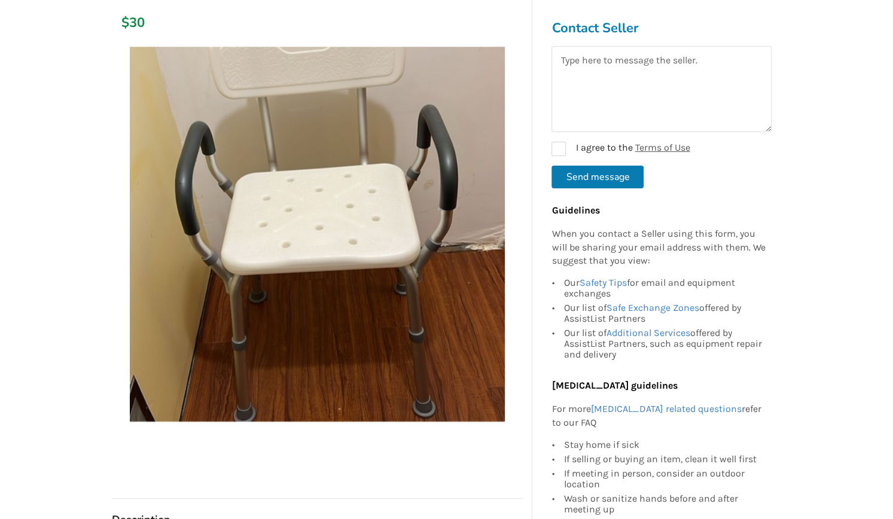
scroll to position [163, 0]
